Goal: Task Accomplishment & Management: Use online tool/utility

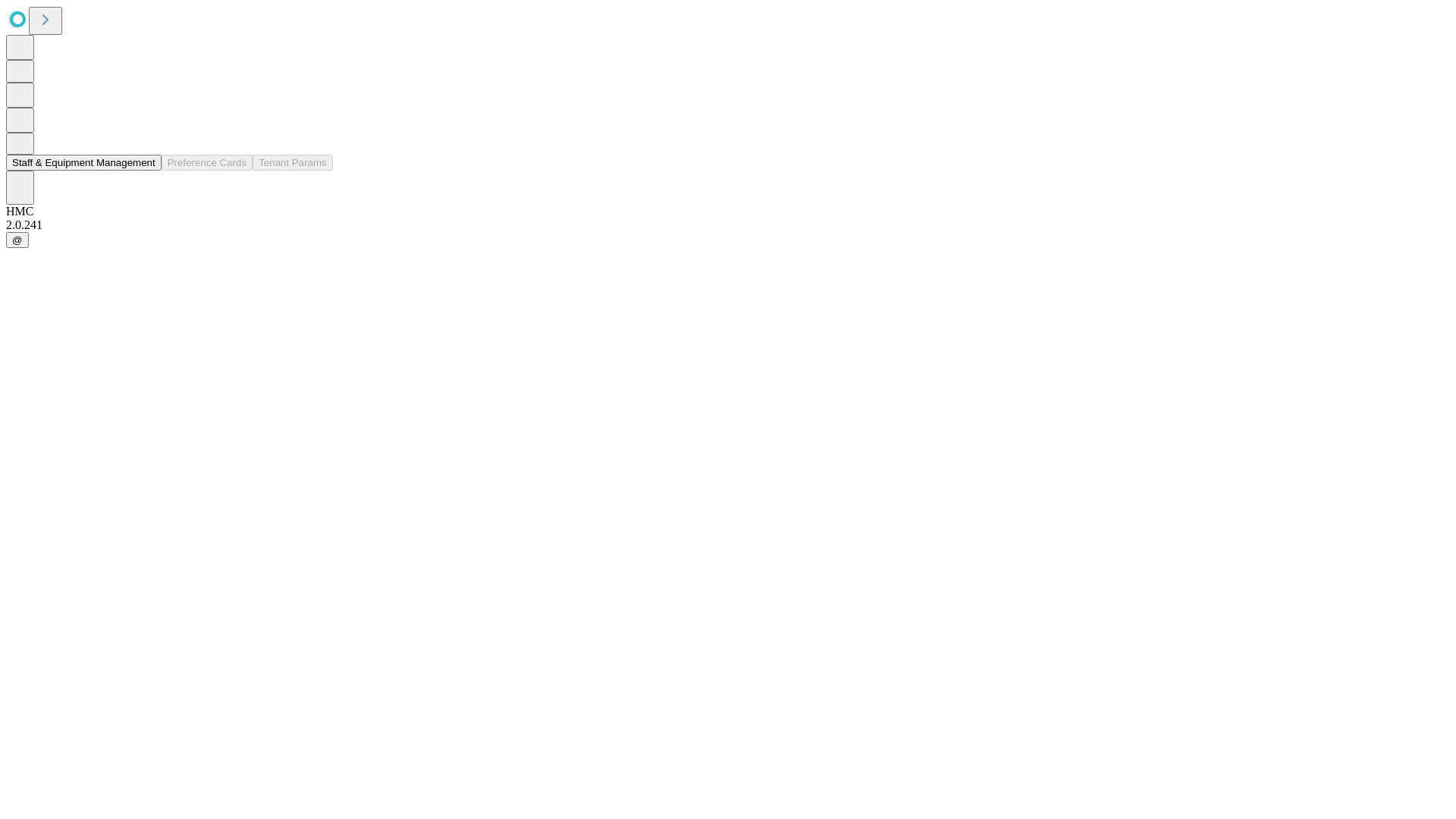
click at [142, 170] on button "Staff & Equipment Management" at bounding box center [84, 162] width 156 height 15
click at [145, 170] on button "Staff & Equipment Management" at bounding box center [84, 162] width 156 height 15
